Goal: Book appointment/travel/reservation

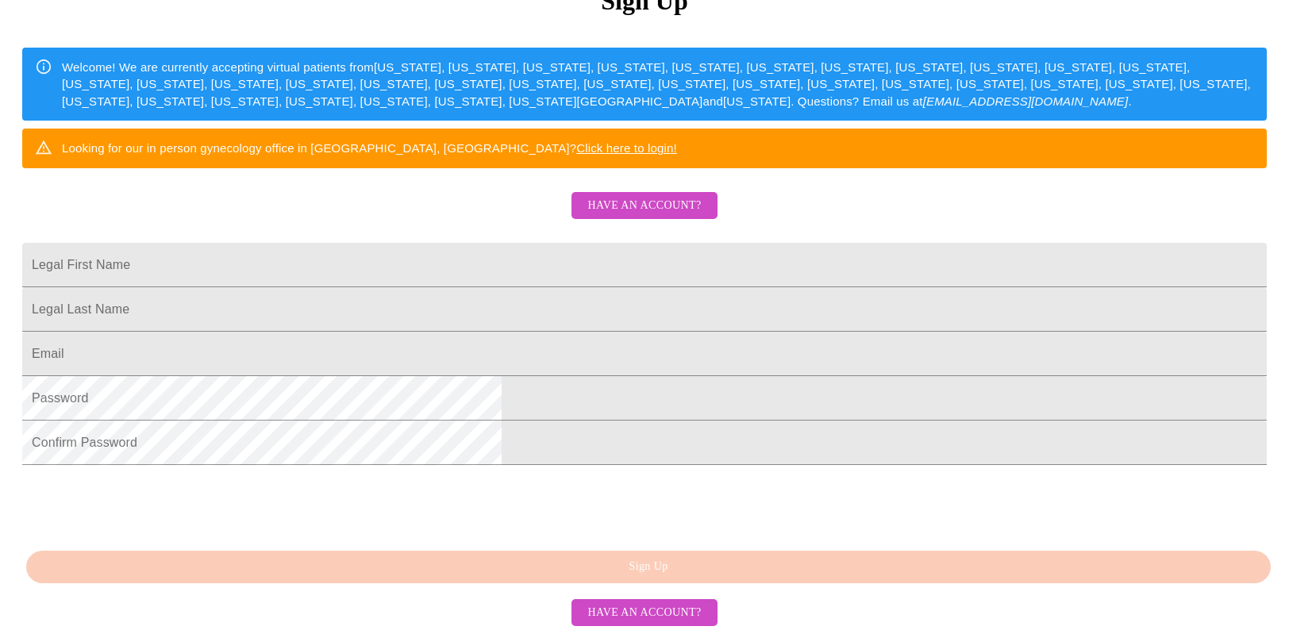
scroll to position [364, 0]
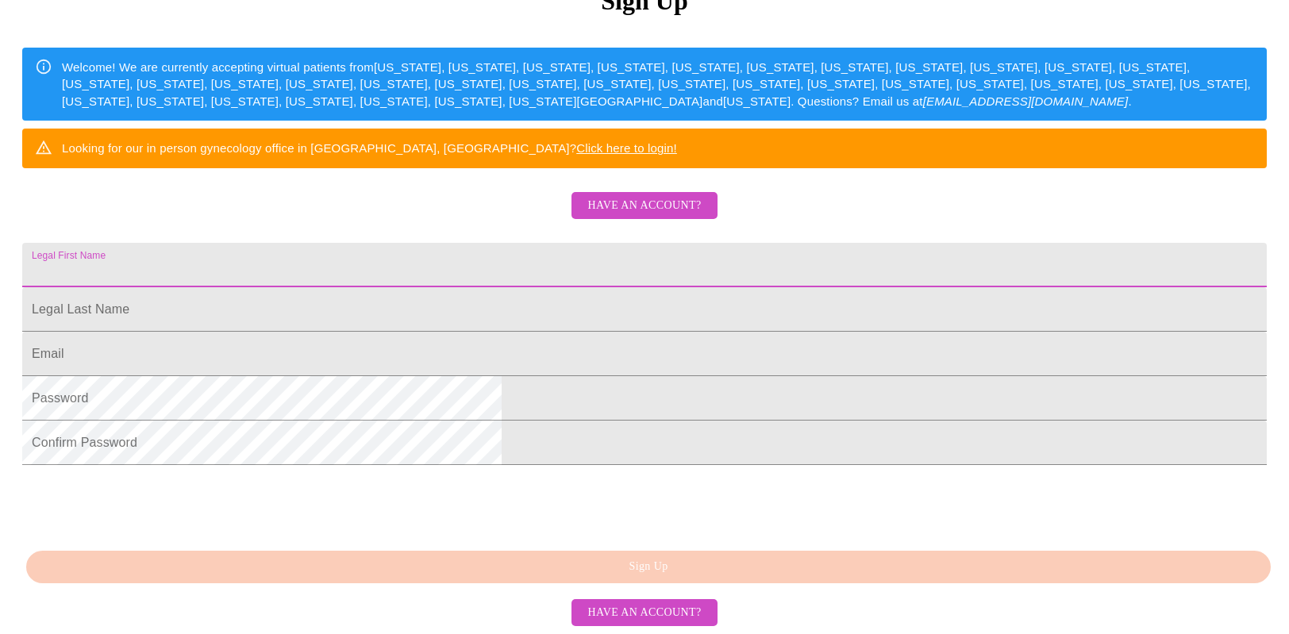
click at [505, 243] on input "Legal First Name" at bounding box center [644, 265] width 1244 height 44
type input "[PERSON_NAME]"
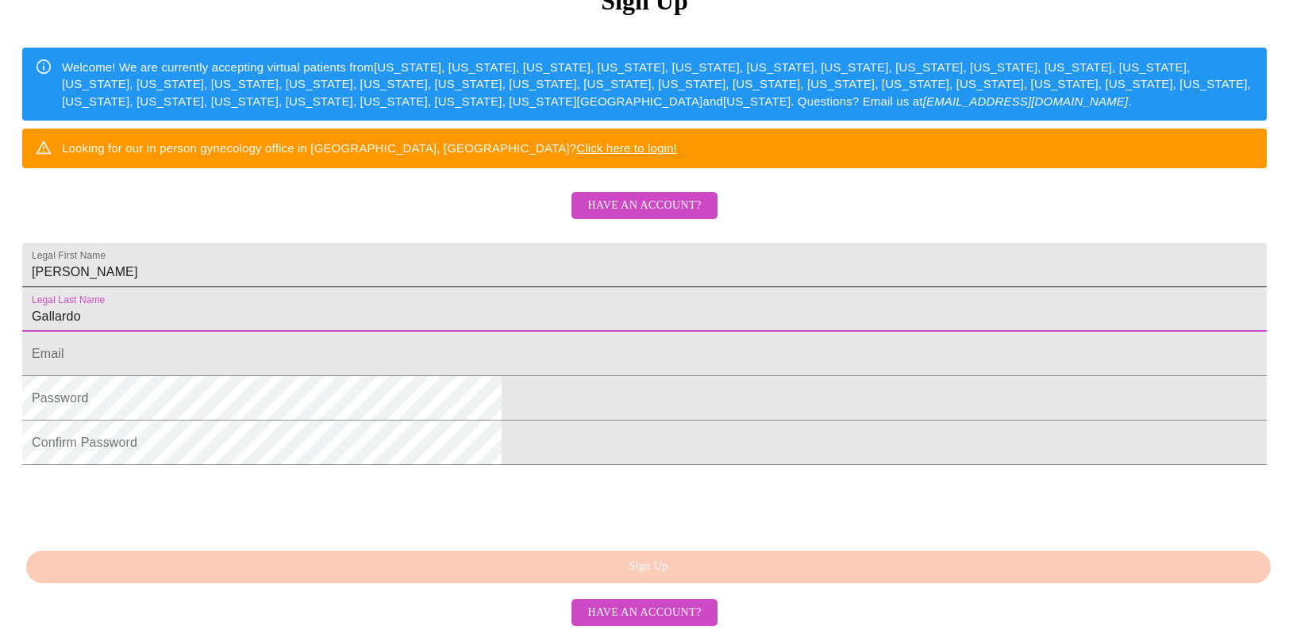
type input "Gallardo"
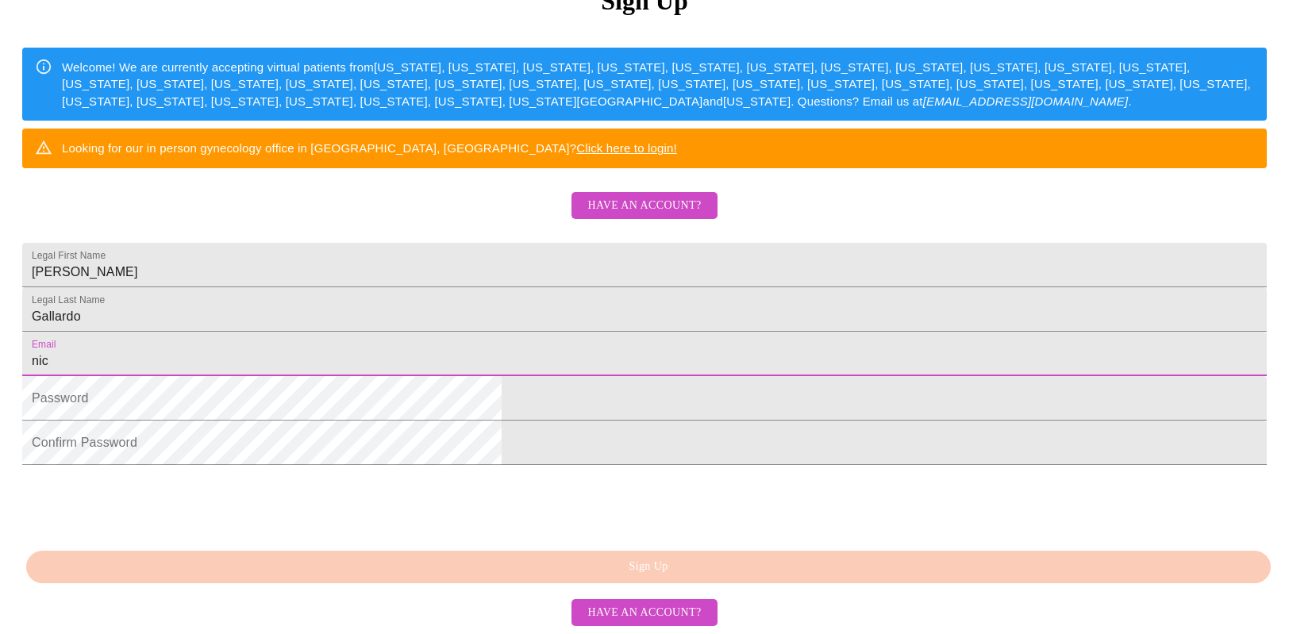
type input "[PERSON_NAME][EMAIL_ADDRESS][PERSON_NAME][DOMAIN_NAME]"
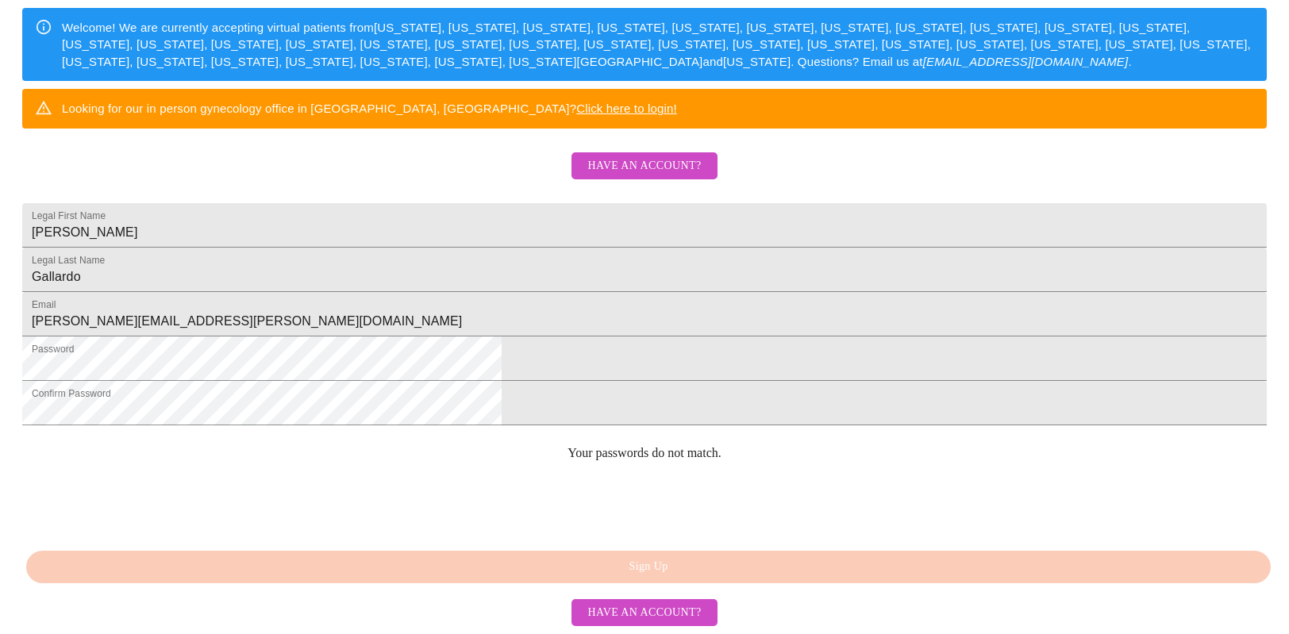
scroll to position [399, 0]
click at [680, 501] on div "MyMenopauseRx Sign Up Welcome! We are currently accepting virtual patients from…" at bounding box center [644, 184] width 1276 height 634
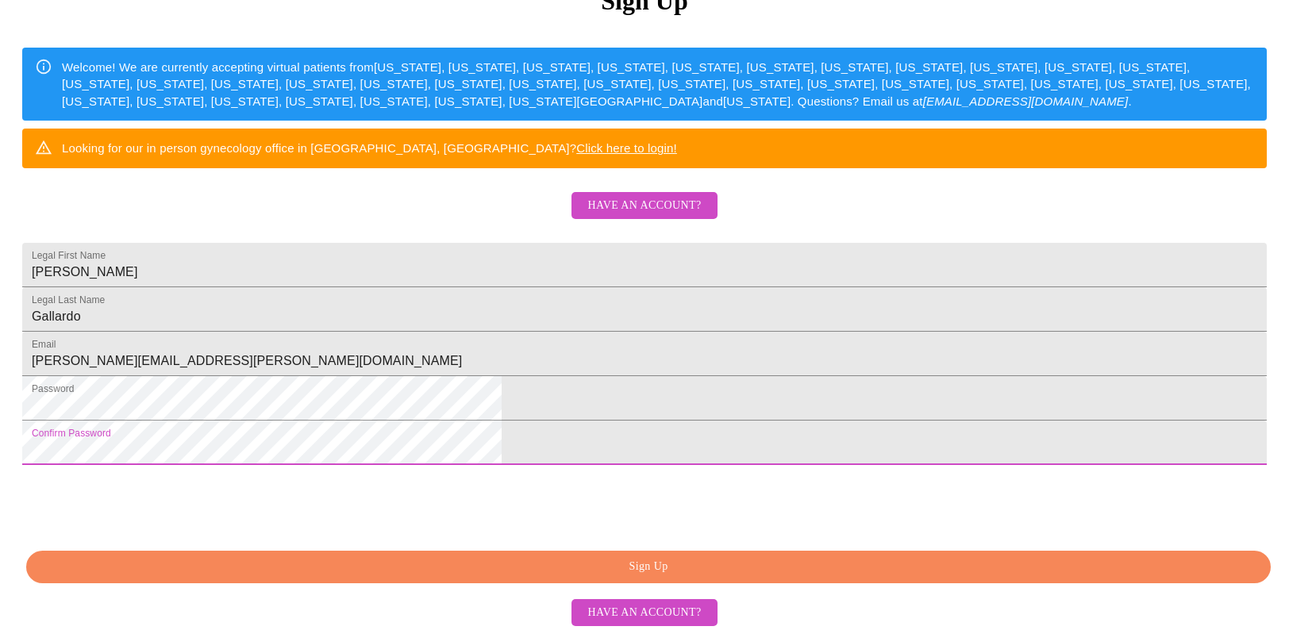
scroll to position [364, 0]
drag, startPoint x: 641, startPoint y: 572, endPoint x: 651, endPoint y: 570, distance: 10.4
click at [641, 572] on span "Sign Up" at bounding box center [648, 567] width 1208 height 20
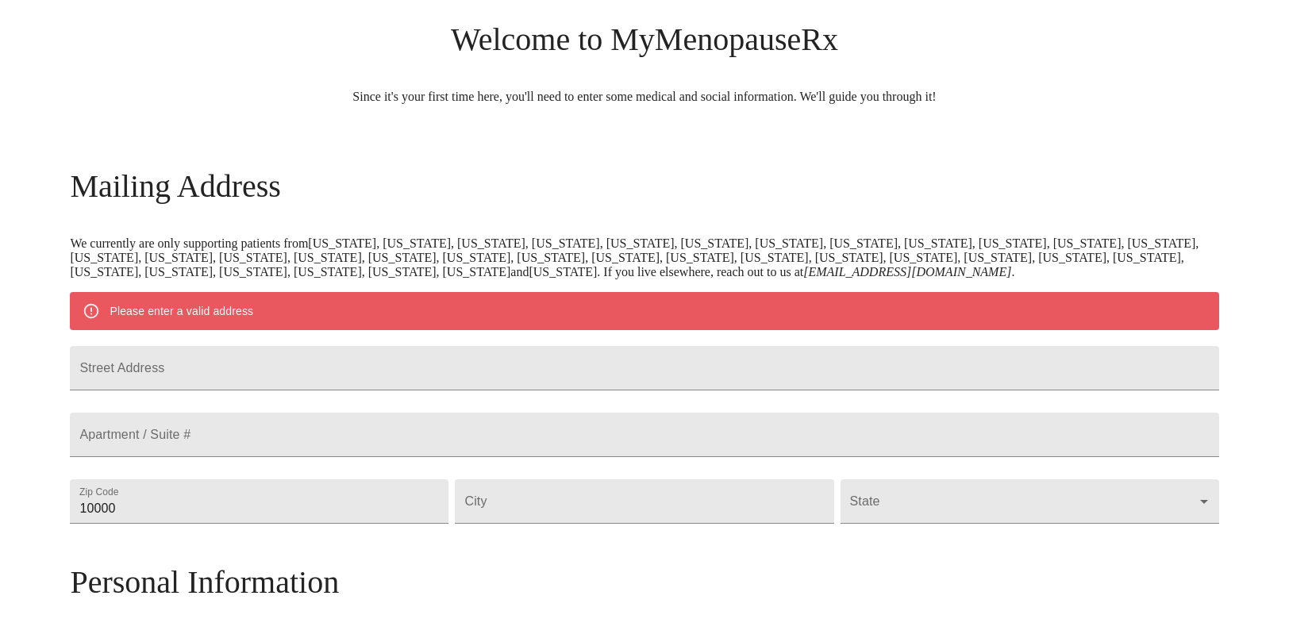
scroll to position [196, 0]
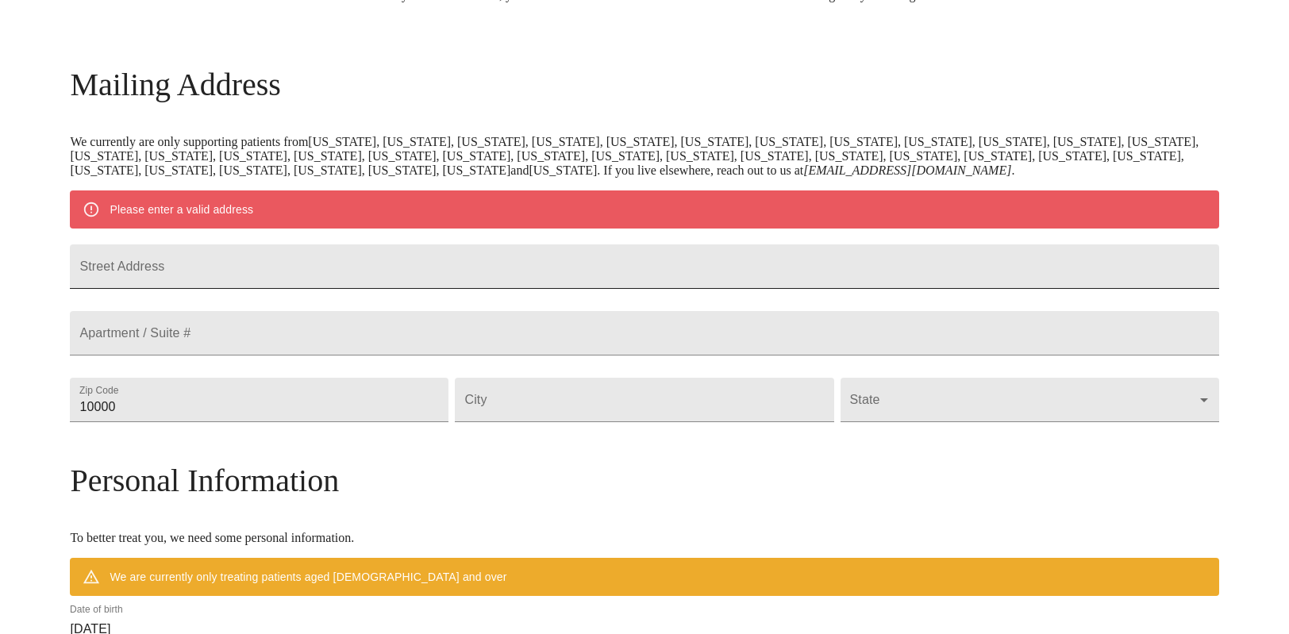
click at [332, 280] on input "Street Address" at bounding box center [644, 266] width 1148 height 44
type input "[STREET_ADDRESS]"
type input "33304"
type input "[GEOGRAPHIC_DATA]"
click at [900, 463] on body "MyMenopauseRx Welcome to MyMenopauseRx Since it's your first time here, you'll …" at bounding box center [644, 428] width 1276 height 1237
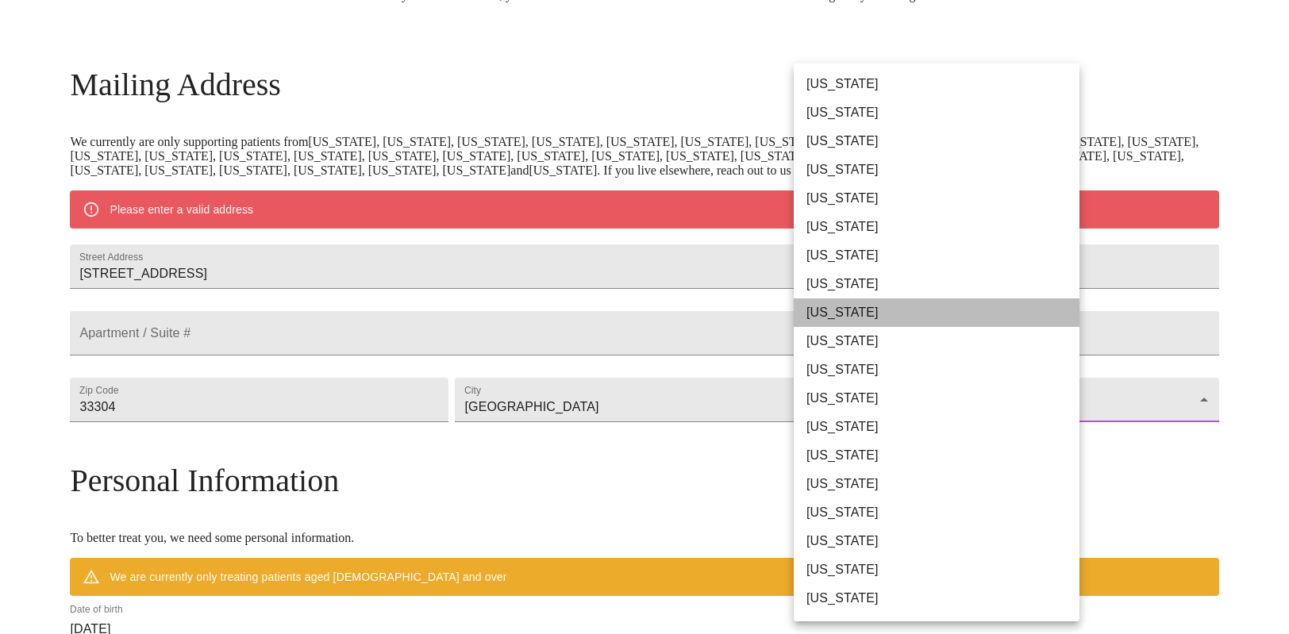
drag, startPoint x: 832, startPoint y: 305, endPoint x: 875, endPoint y: 313, distance: 43.6
click at [832, 305] on li "[US_STATE]" at bounding box center [936, 312] width 286 height 29
type input "[US_STATE]"
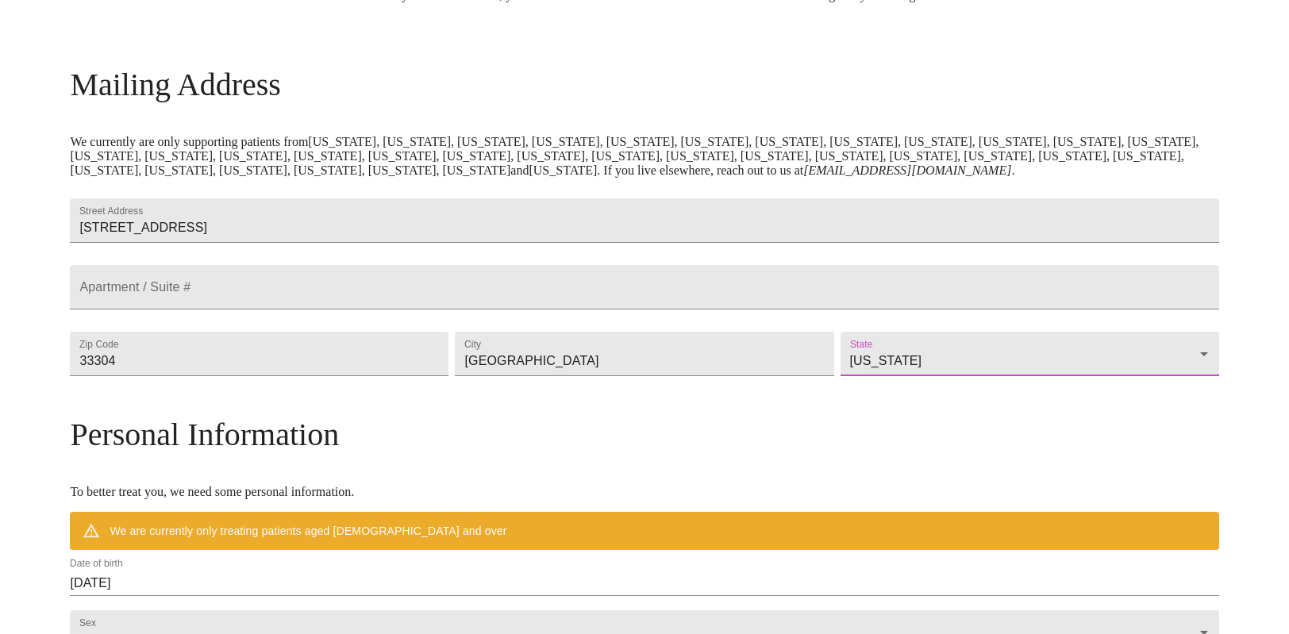
click at [1148, 394] on div "MyMenopauseRx Welcome to MyMenopauseRx Since it's your first time here, you'll …" at bounding box center [644, 405] width 1148 height 1191
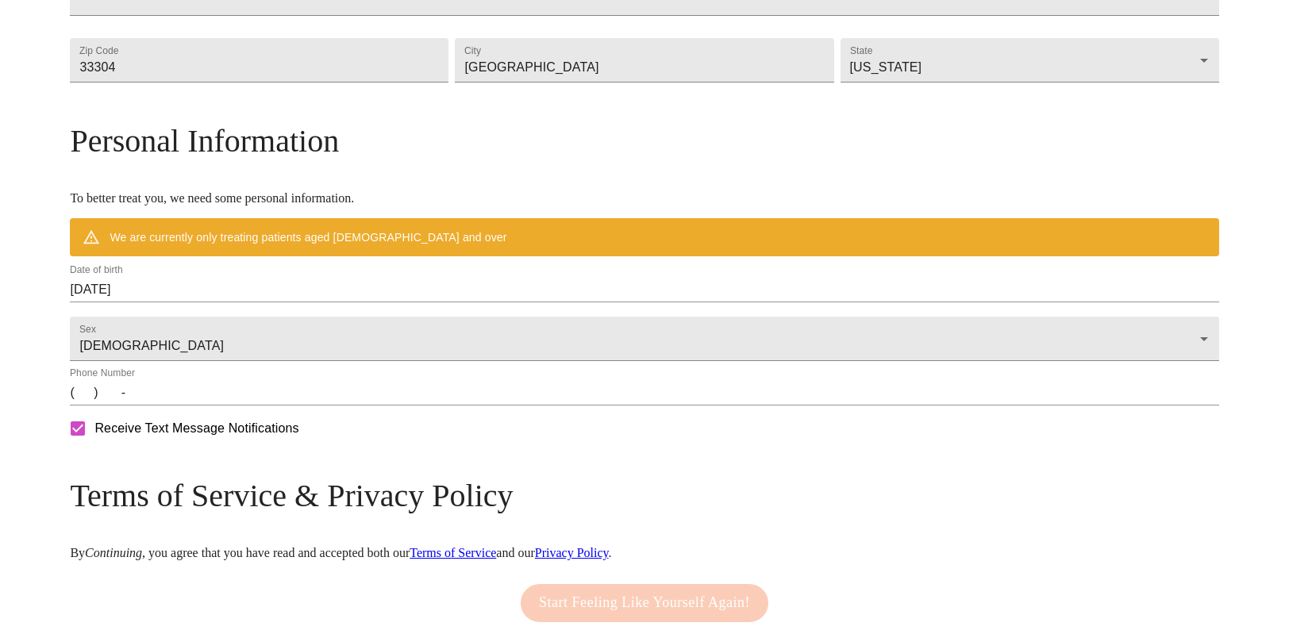
scroll to position [499, 0]
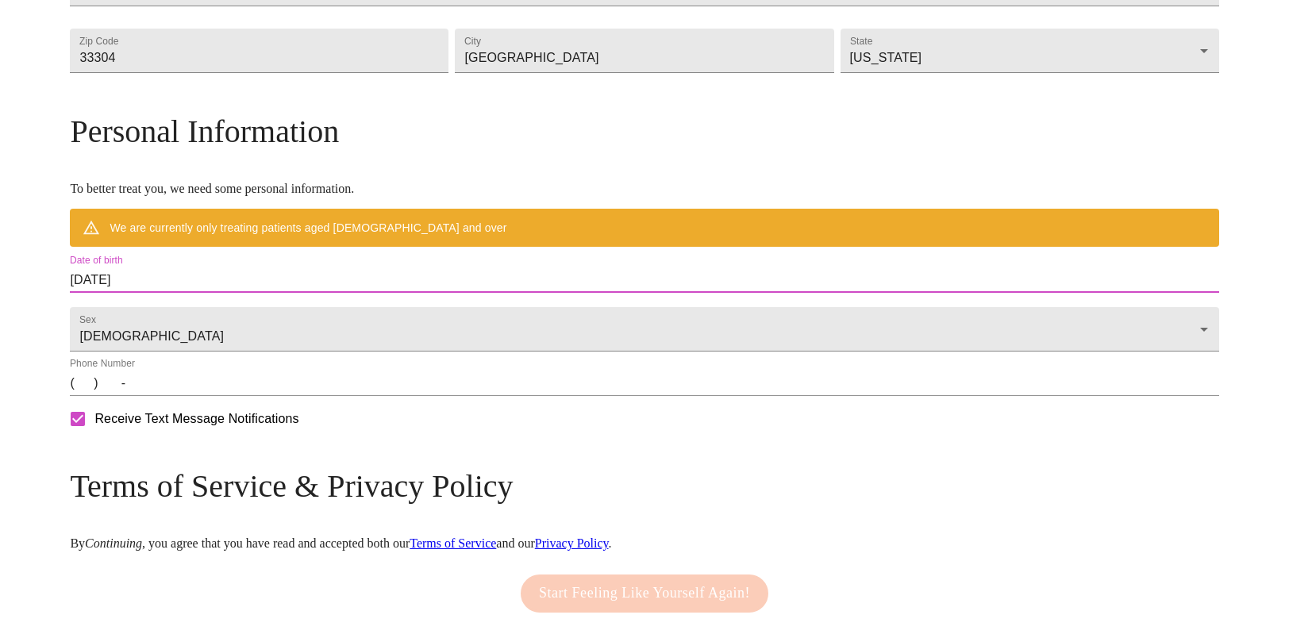
click at [217, 293] on input "[DATE]" at bounding box center [644, 279] width 1148 height 25
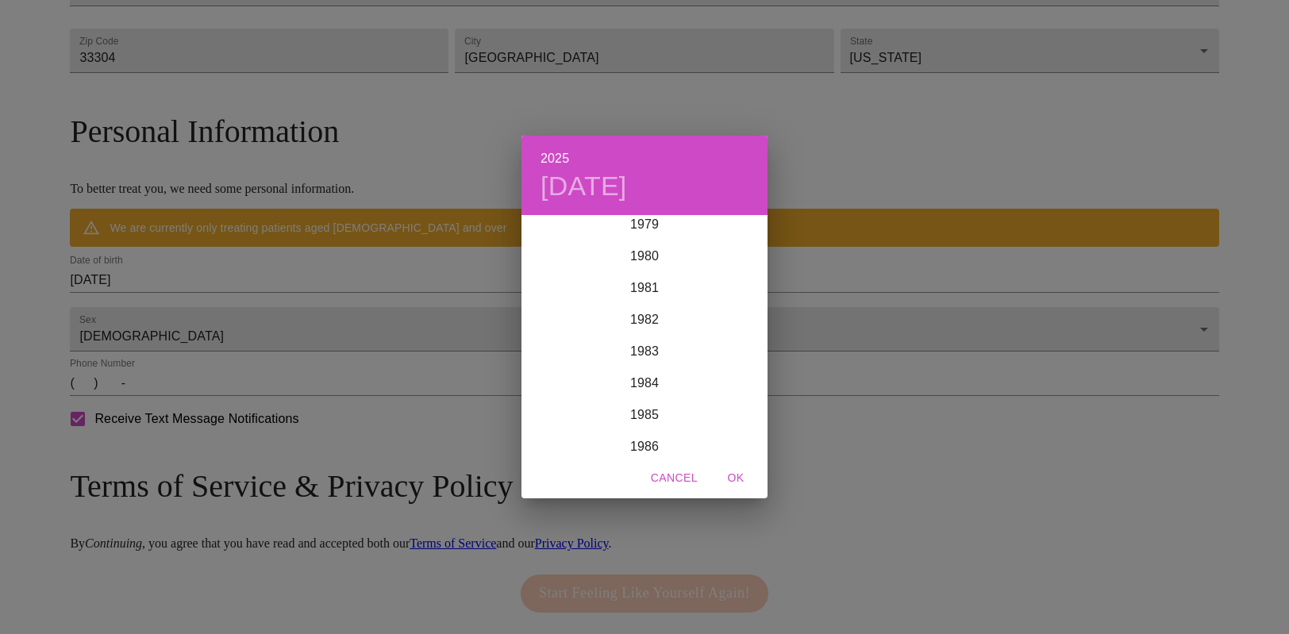
scroll to position [2550, 0]
click at [655, 317] on div "1982" at bounding box center [644, 317] width 246 height 32
click at [566, 363] on div "[DATE]" at bounding box center [562, 366] width 82 height 60
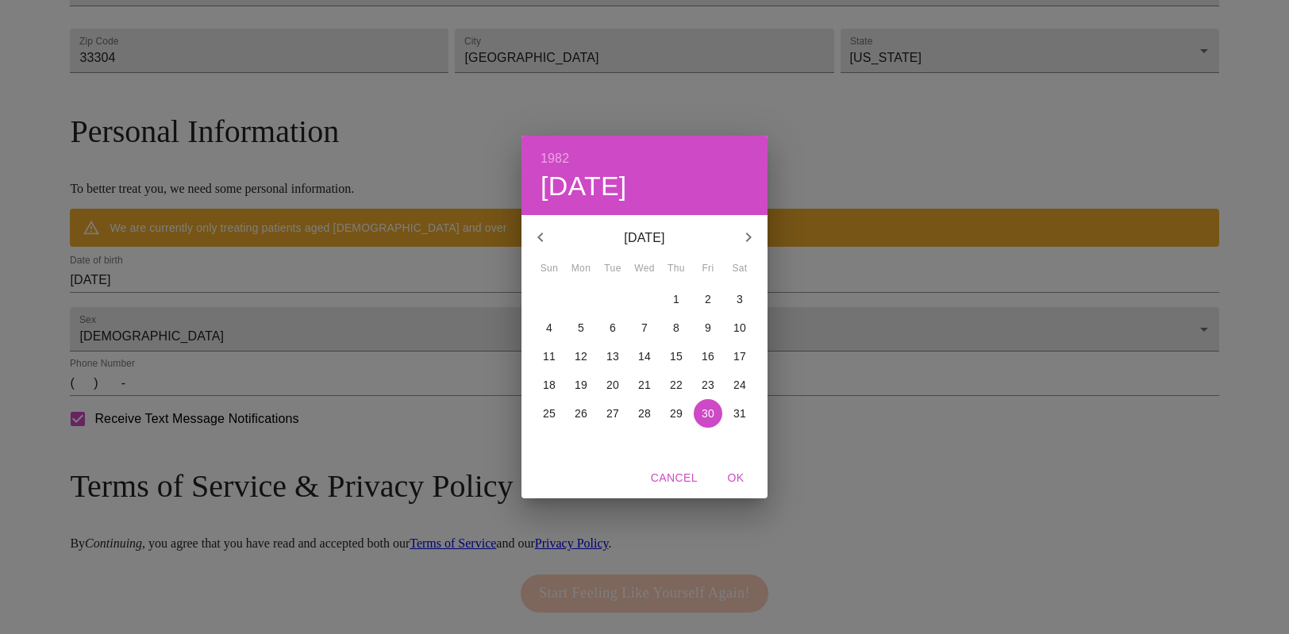
click at [613, 325] on p "6" at bounding box center [612, 328] width 6 height 16
click at [742, 477] on span "OK" at bounding box center [735, 478] width 38 height 20
type input "[DATE]"
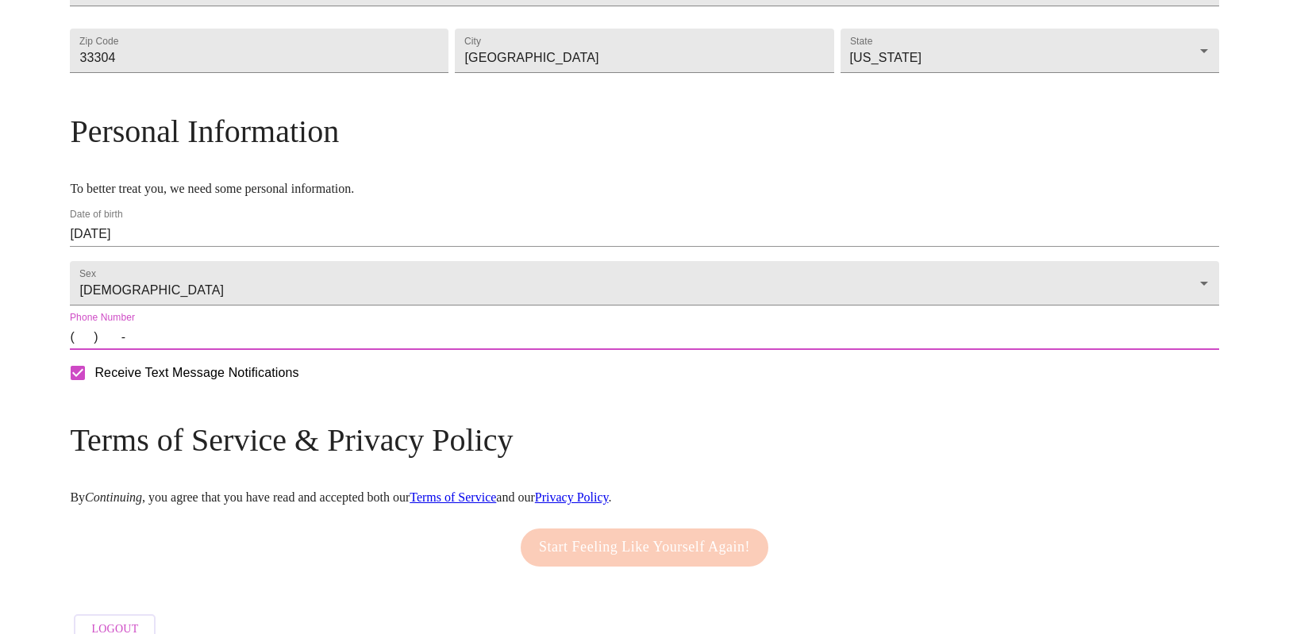
click at [225, 350] on input "(   )    -" at bounding box center [644, 337] width 1148 height 25
type input "[PHONE_NUMBER]"
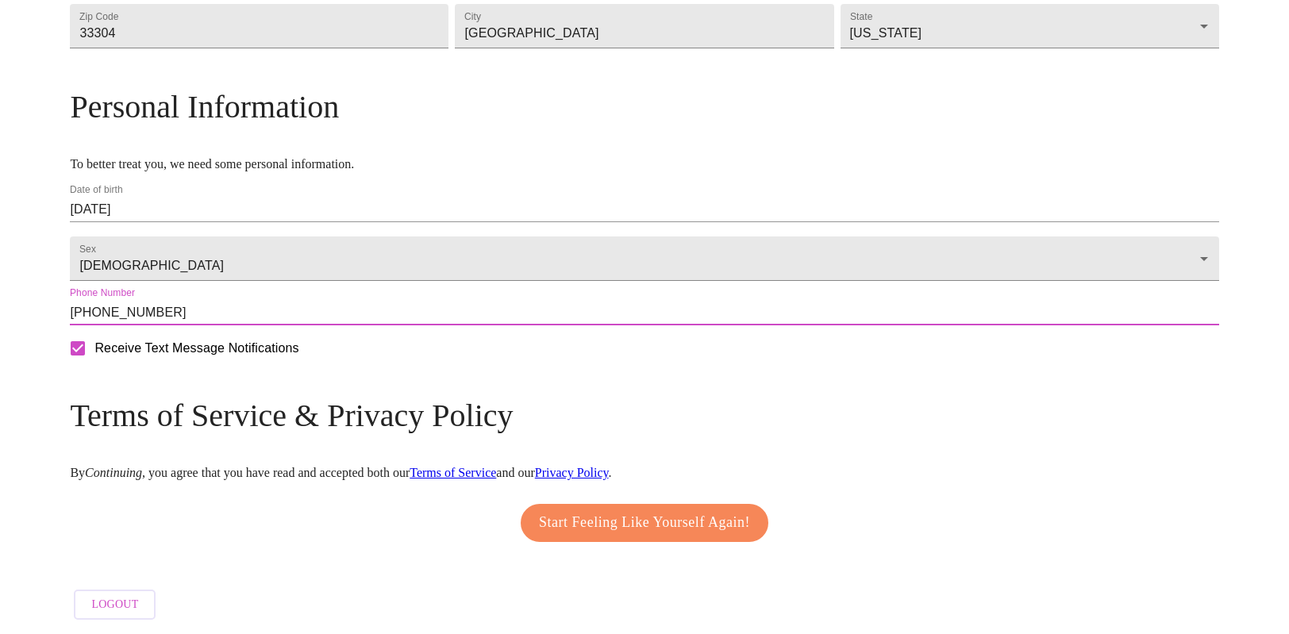
scroll to position [586, 0]
drag, startPoint x: 651, startPoint y: 514, endPoint x: 771, endPoint y: 509, distance: 119.9
click at [651, 514] on span "Start Feeling Like Yourself Again!" at bounding box center [644, 522] width 211 height 25
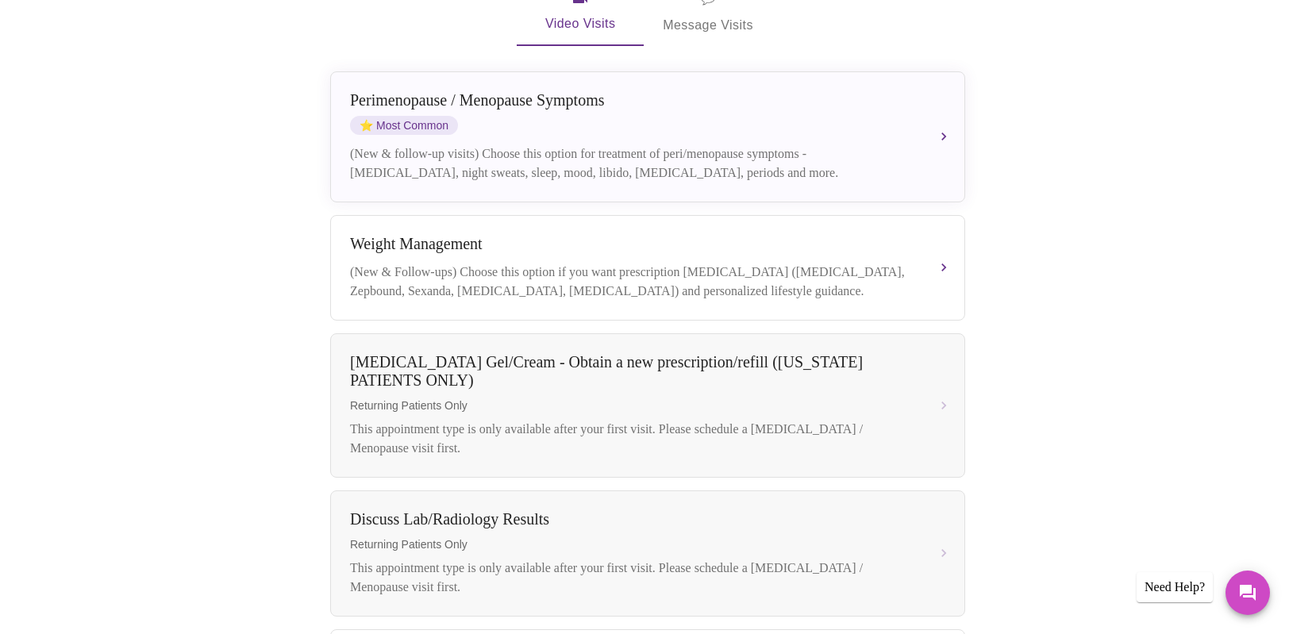
scroll to position [359, 0]
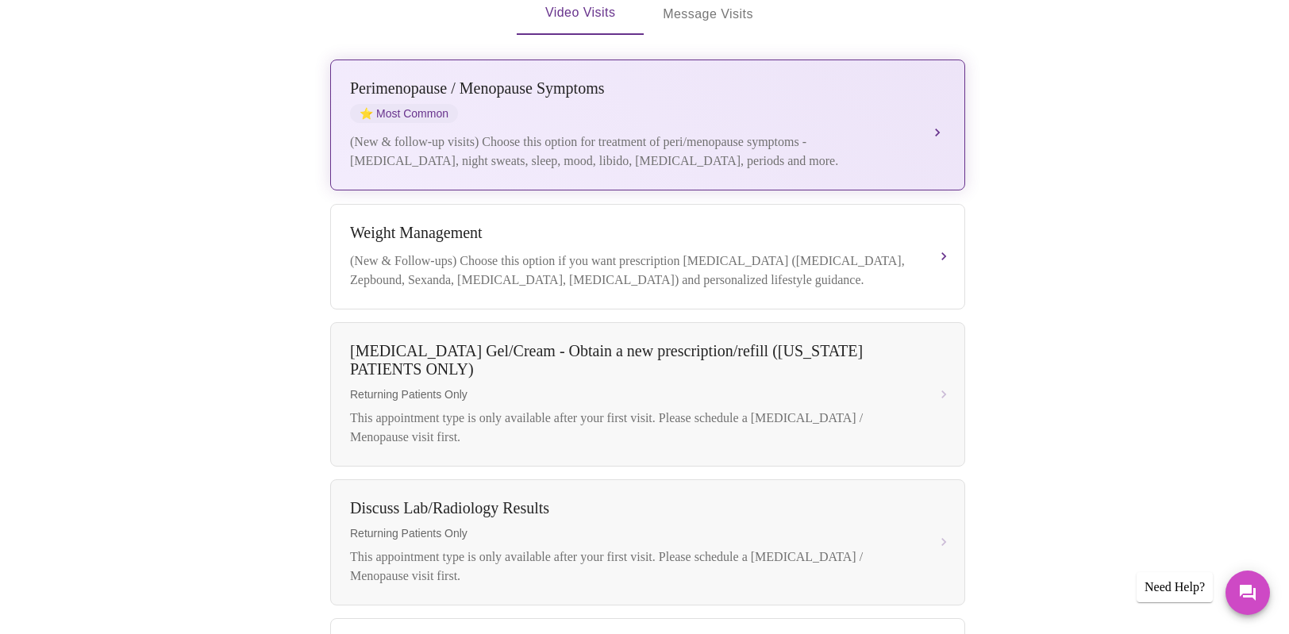
click at [904, 102] on div "[MEDICAL_DATA] / Menopause Symptoms ⭐ Most Common (New & follow-up visits) Choo…" at bounding box center [647, 124] width 595 height 91
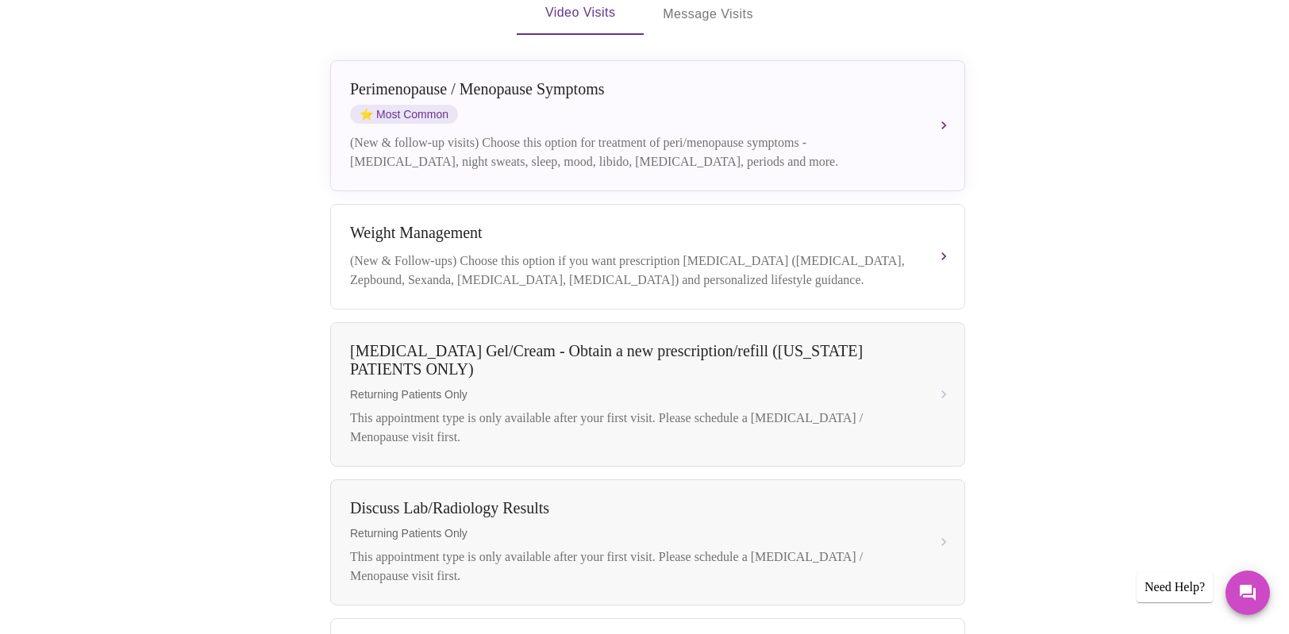
scroll to position [0, 0]
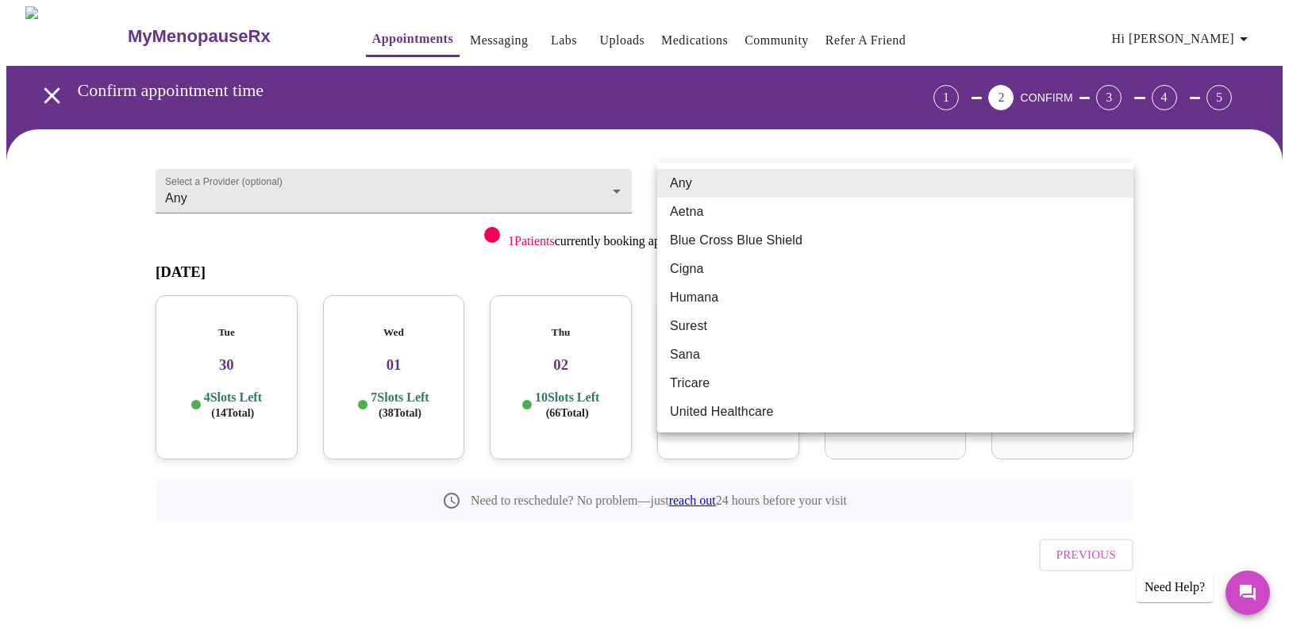
click at [1054, 186] on body "MyMenopauseRx Appointments Messaging Labs Uploads Medications Community Refer a…" at bounding box center [644, 328] width 1276 height 644
click at [1220, 275] on div at bounding box center [644, 317] width 1289 height 634
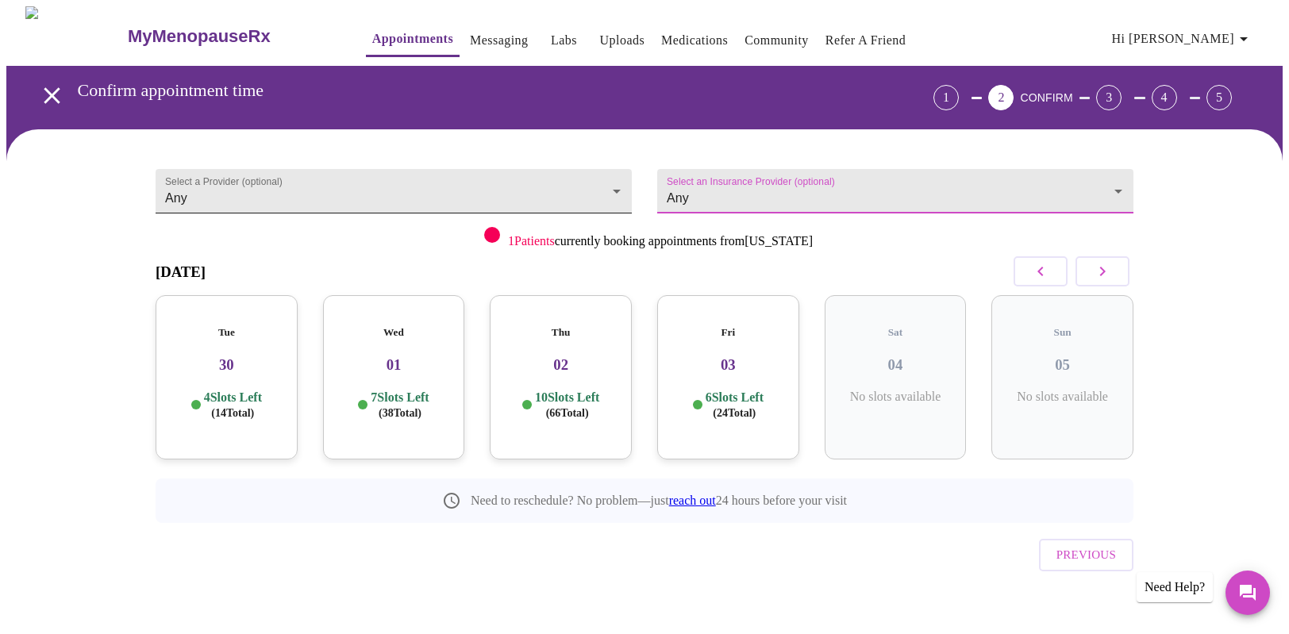
click at [233, 189] on body "MyMenopauseRx Appointments Messaging Labs Uploads Medications Community Refer a…" at bounding box center [644, 328] width 1276 height 644
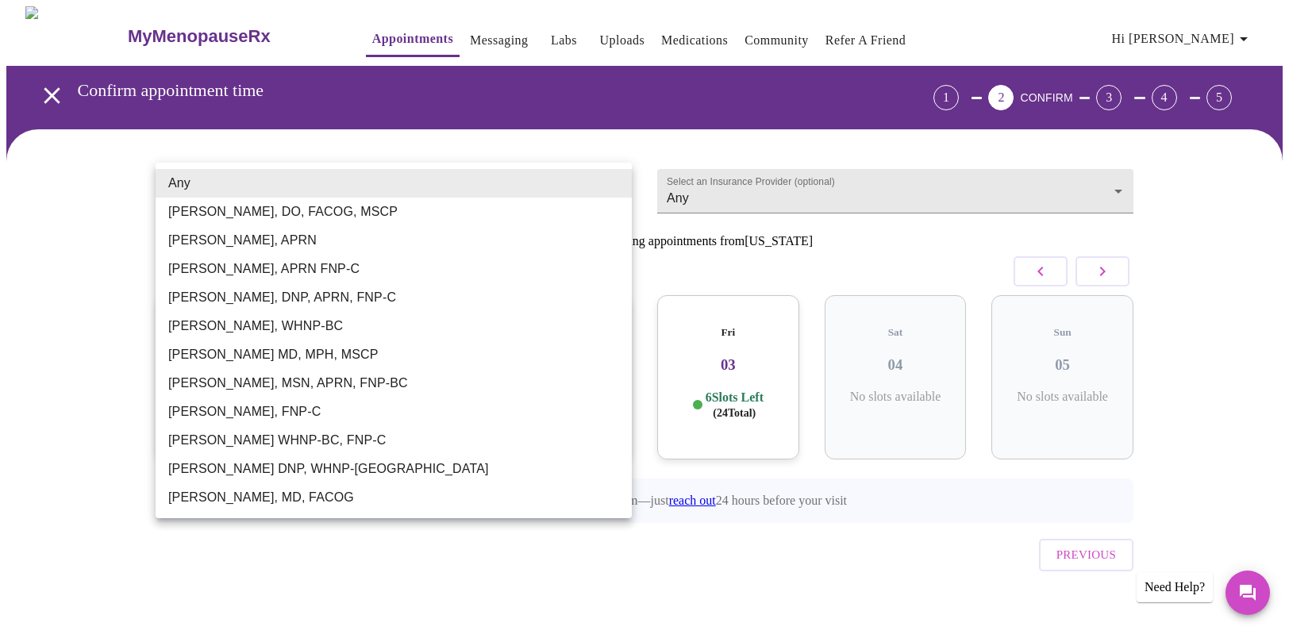
click at [47, 225] on div at bounding box center [644, 317] width 1289 height 634
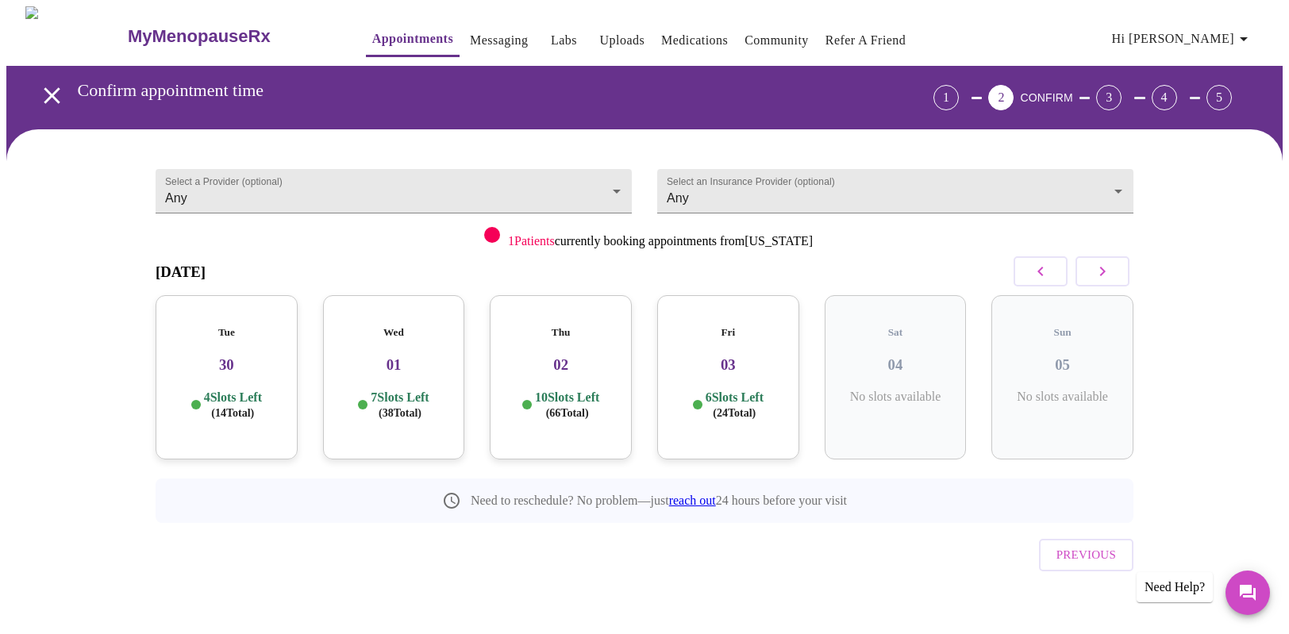
click at [232, 356] on h3 "30" at bounding box center [226, 364] width 117 height 17
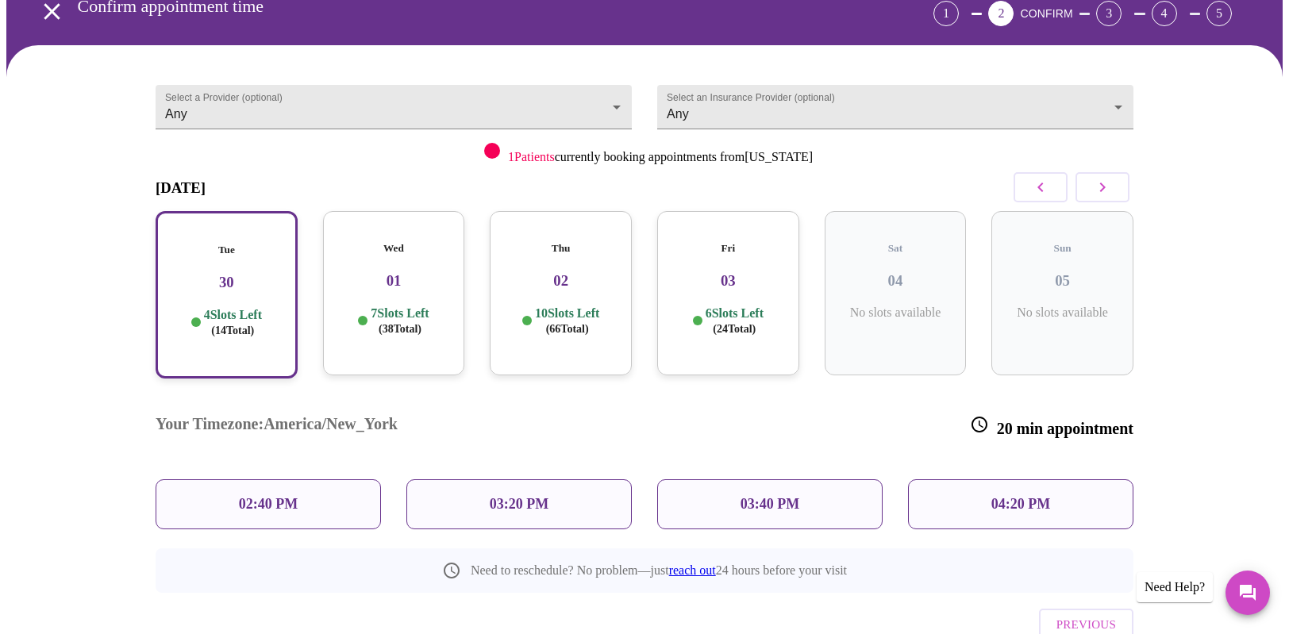
scroll to position [117, 0]
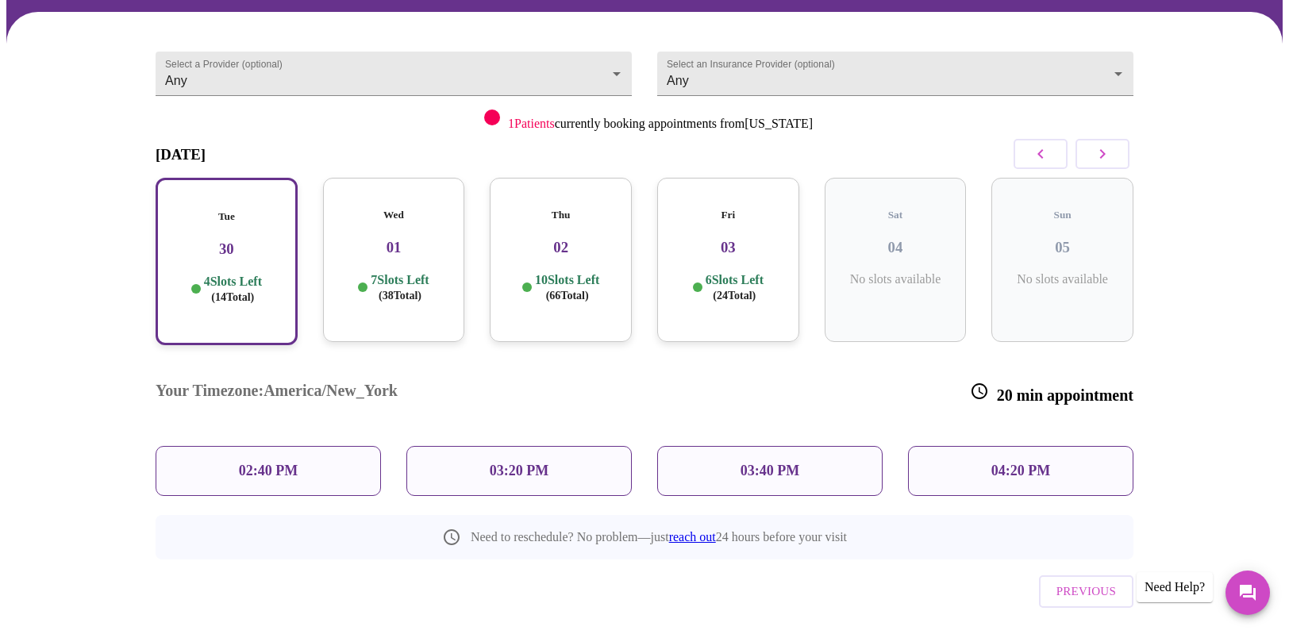
click at [285, 463] on p "02:40 PM" at bounding box center [268, 471] width 59 height 17
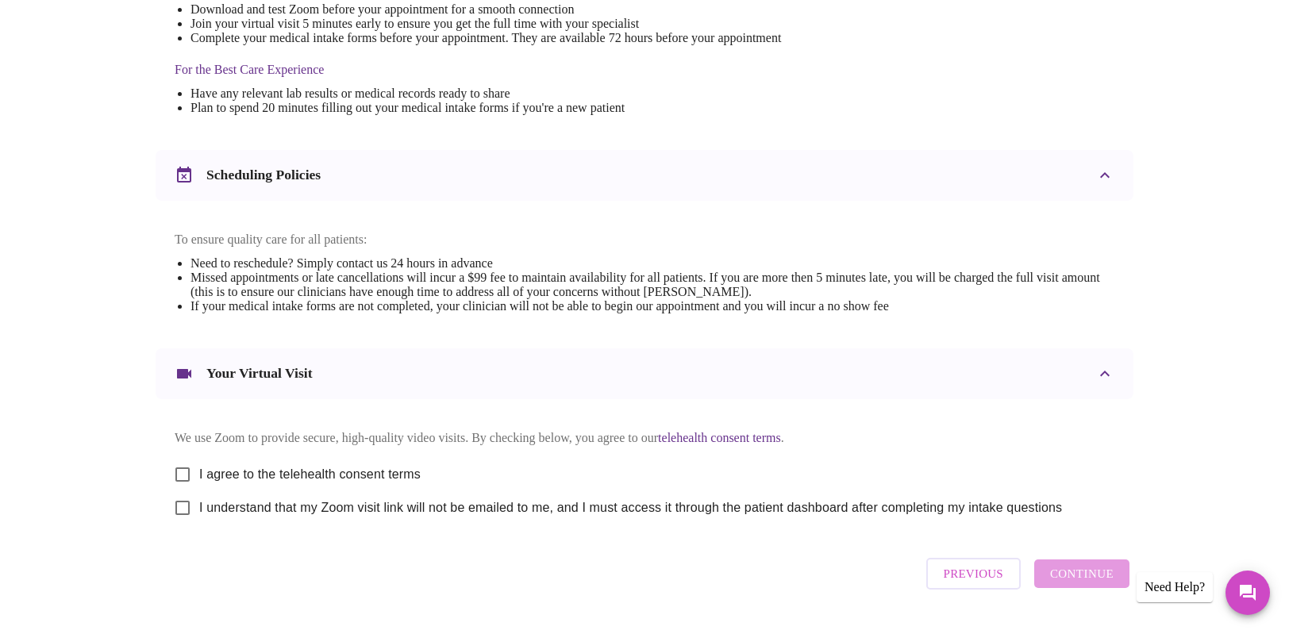
scroll to position [465, 0]
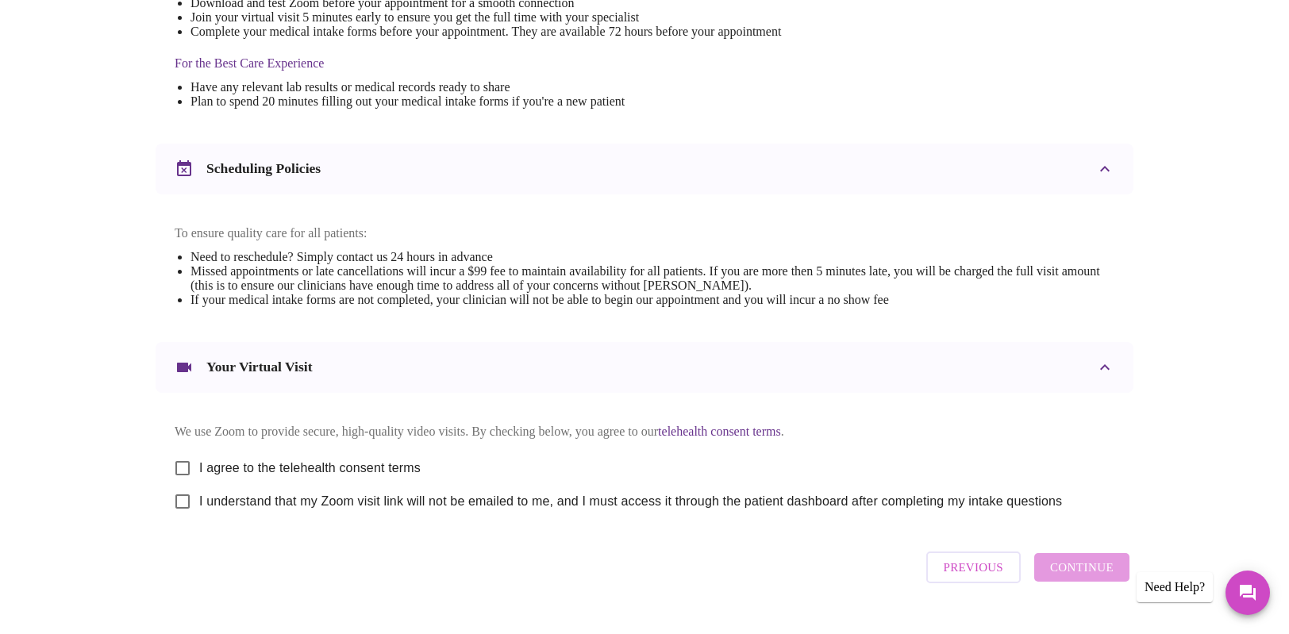
click at [186, 474] on input "I agree to the telehealth consent terms" at bounding box center [182, 467] width 33 height 33
checkbox input "true"
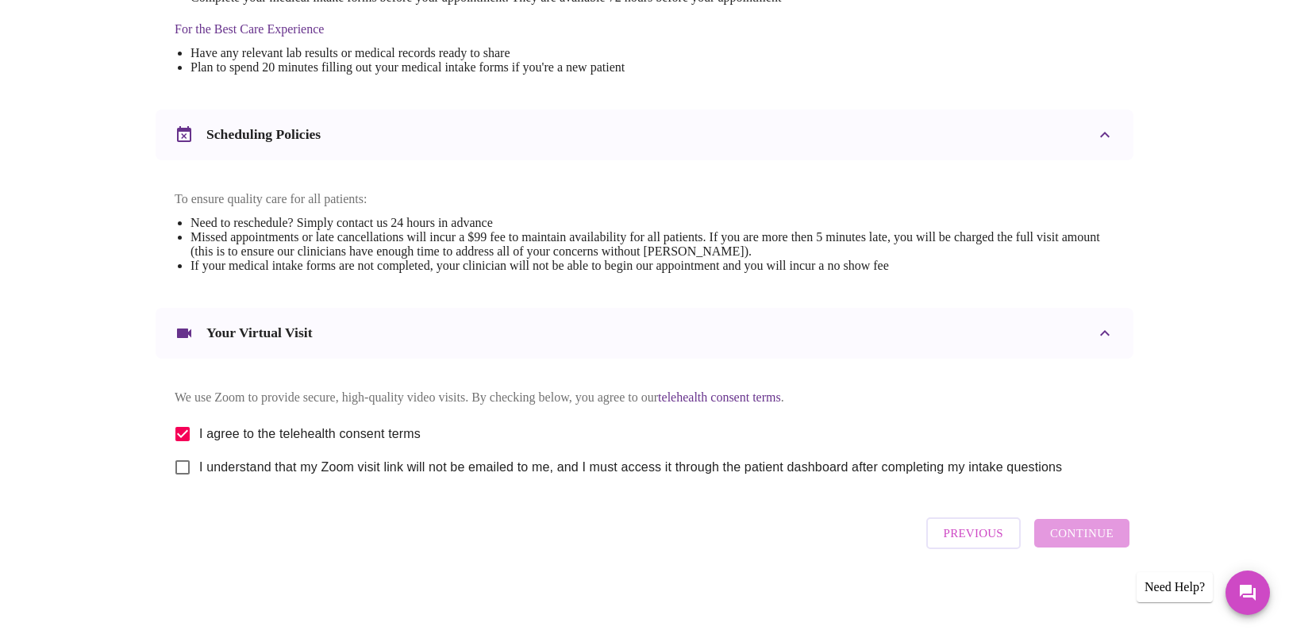
scroll to position [516, 0]
click at [182, 469] on input "I understand that my Zoom visit link will not be emailed to me, and I must acce…" at bounding box center [182, 466] width 33 height 33
checkbox input "true"
drag, startPoint x: 1088, startPoint y: 533, endPoint x: 1148, endPoint y: 464, distance: 91.7
click at [1088, 533] on span "Continue" at bounding box center [1081, 532] width 63 height 21
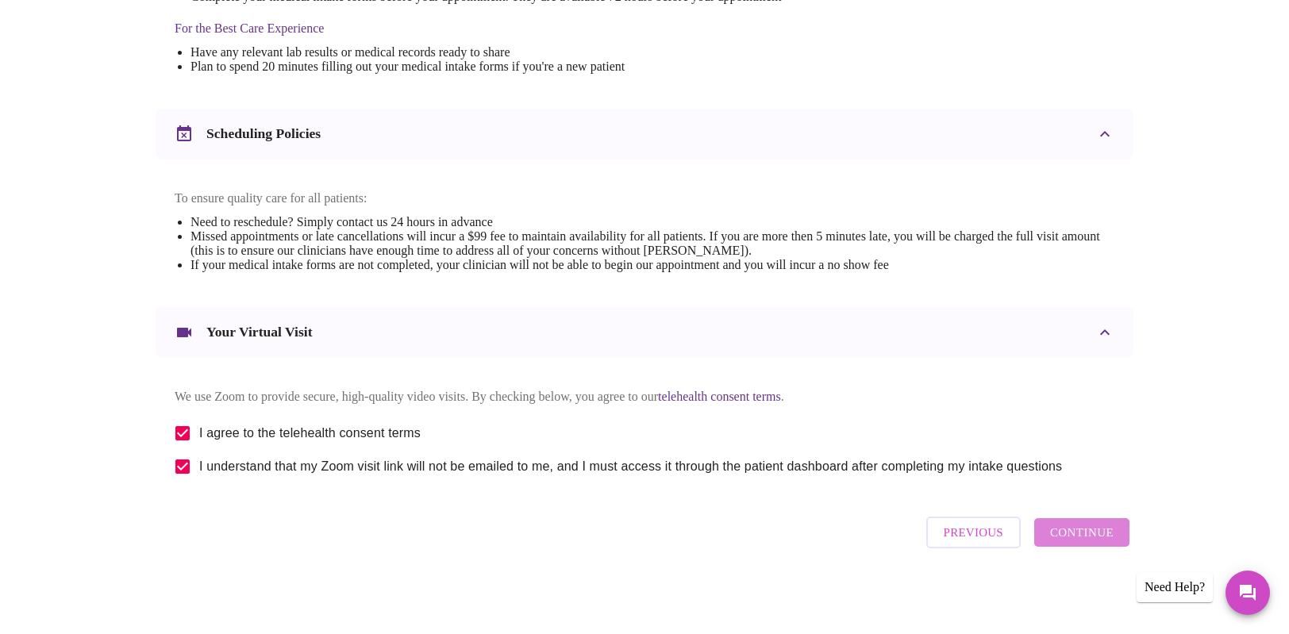
scroll to position [41, 0]
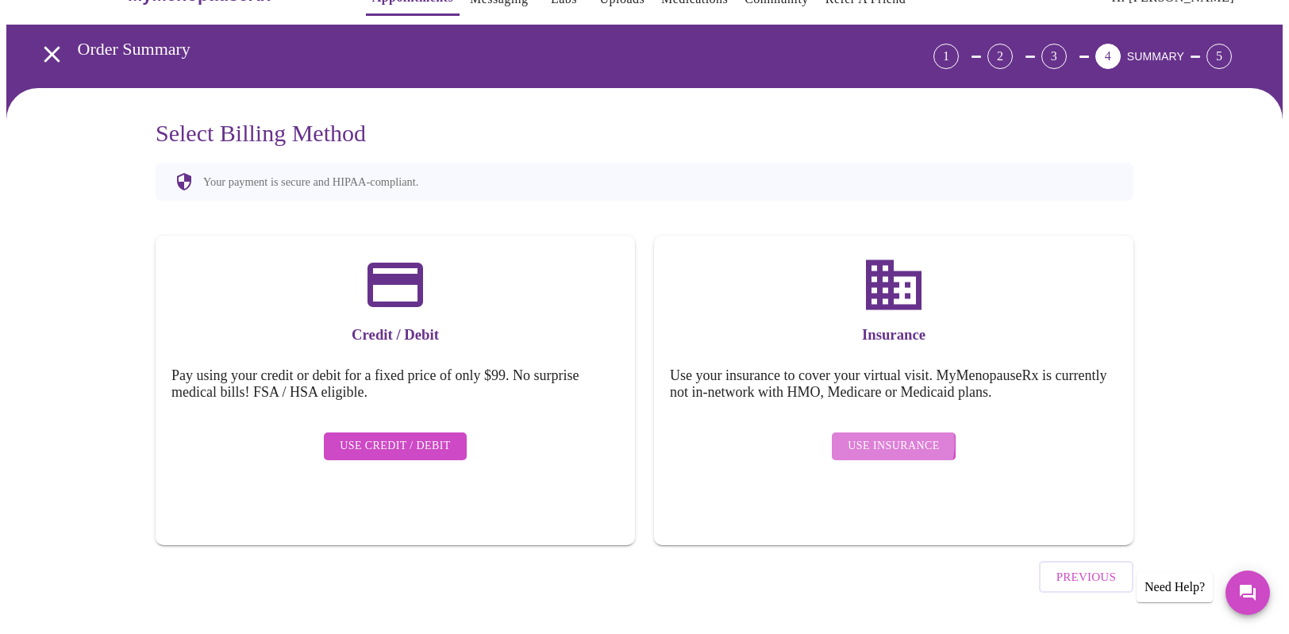
click at [882, 436] on span "Use Insurance" at bounding box center [892, 446] width 91 height 20
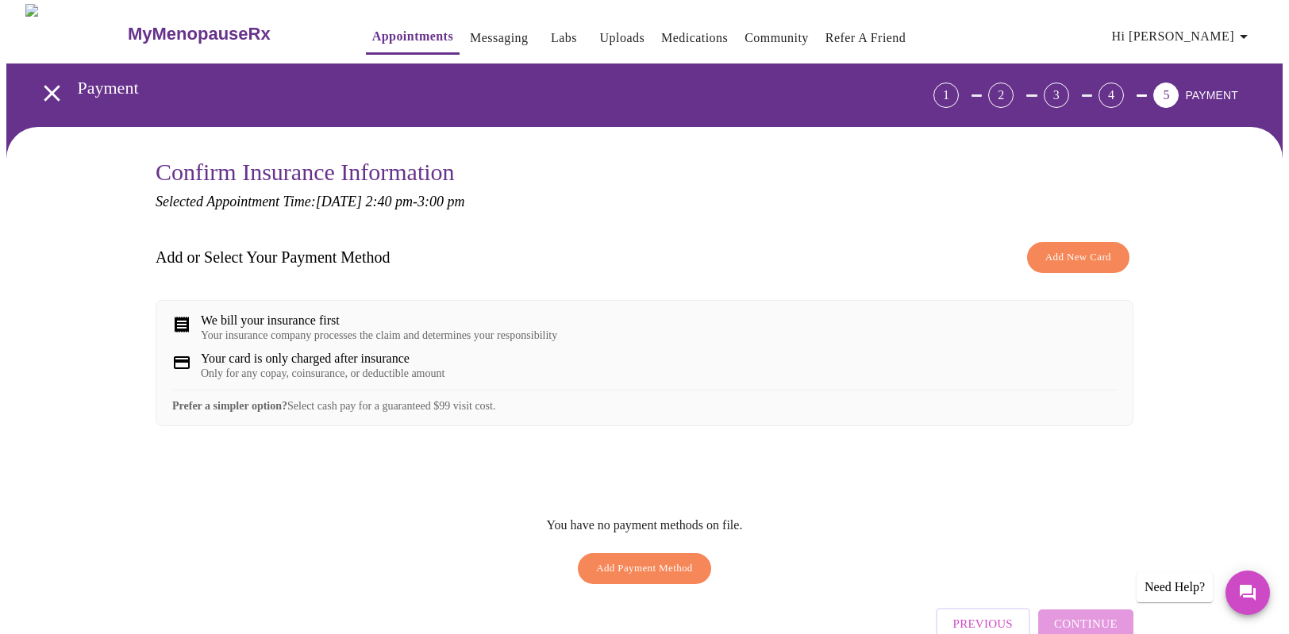
scroll to position [6, 0]
